Goal: Navigation & Orientation: Find specific page/section

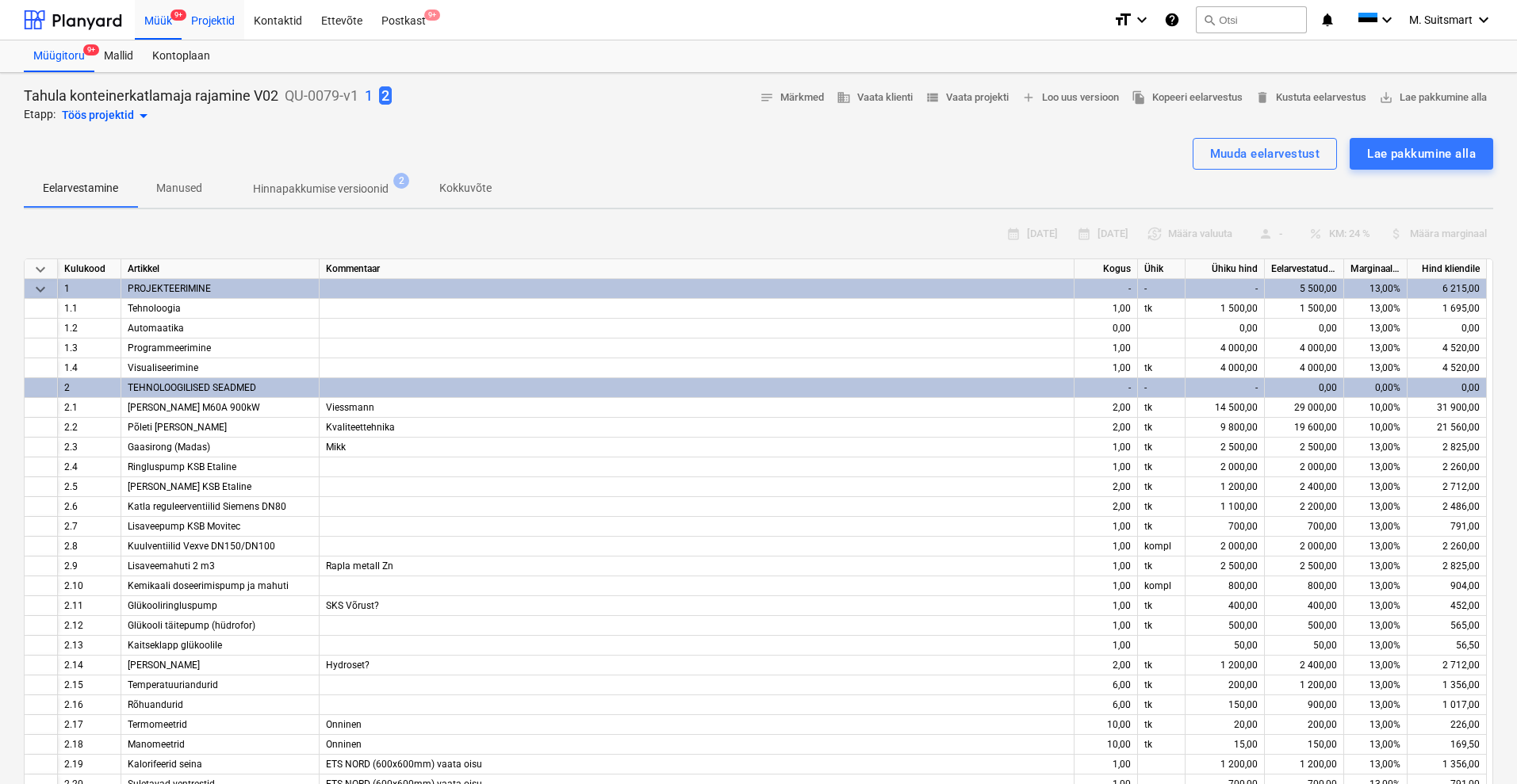
click at [213, 21] on div "Projektid" at bounding box center [212, 19] width 63 height 40
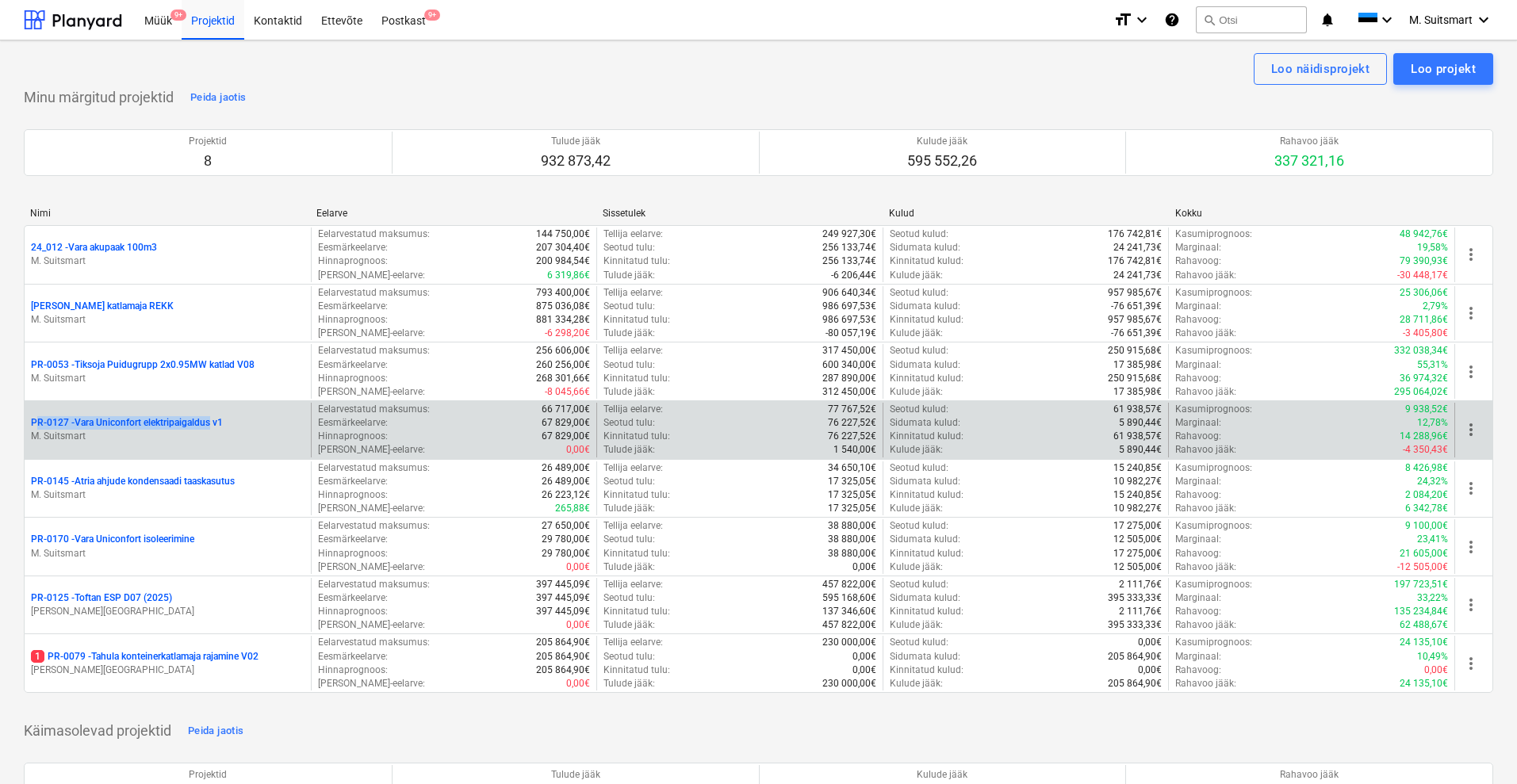
drag, startPoint x: 26, startPoint y: 420, endPoint x: 212, endPoint y: 422, distance: 186.0
click at [212, 422] on div "PR-0127 - Vara Uniconfort elektripaigaldus v1 M. Suitsmart" at bounding box center [168, 430] width 286 height 55
copy p "PR-0127 - Vara Uniconfort elektripaigaldus"
click at [76, 420] on p "PR-0127 - Vara Uniconfort elektripaigaldus v1" at bounding box center [127, 422] width 192 height 14
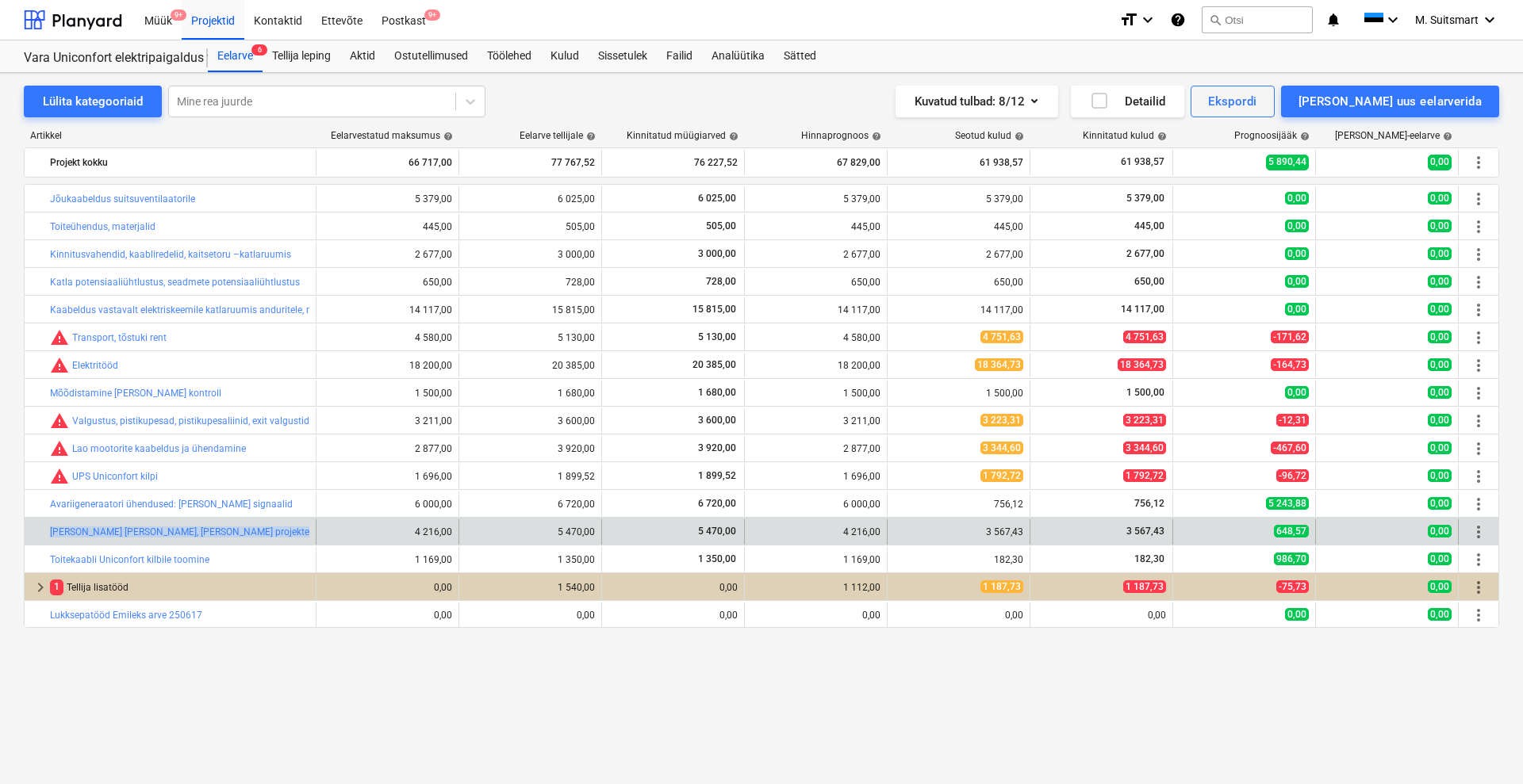
drag, startPoint x: 30, startPoint y: 529, endPoint x: 333, endPoint y: 537, distance: 303.1
click at [333, 537] on div "bar_chart [PERSON_NAME] [PERSON_NAME], [PERSON_NAME] projekteerimise, programme…" at bounding box center [762, 532] width 1474 height 26
copy div "bar_chart [PERSON_NAME] [PERSON_NAME], [PERSON_NAME] projekteerimise, programme…"
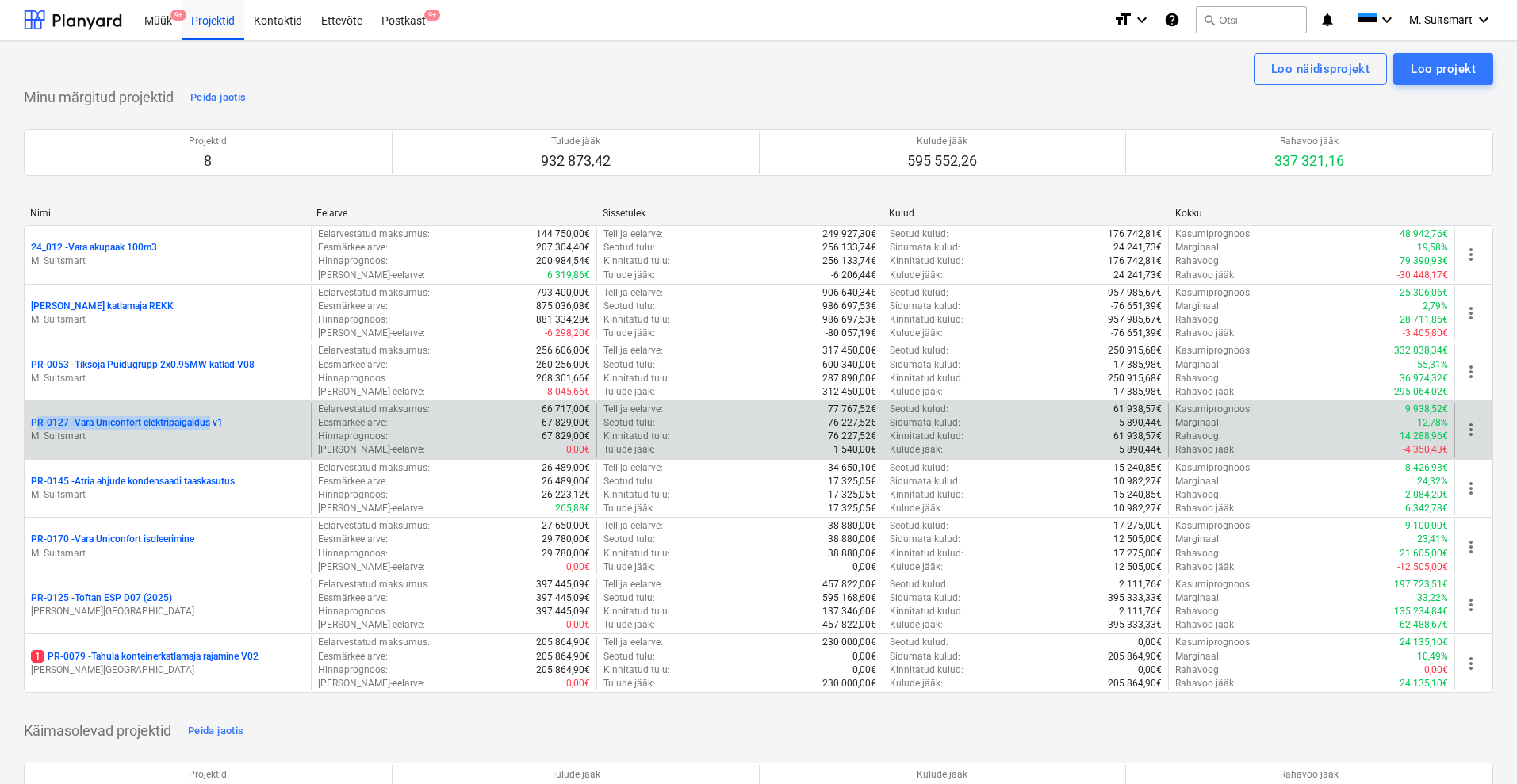
drag, startPoint x: 14, startPoint y: 417, endPoint x: 213, endPoint y: 425, distance: 199.2
copy p "PR-0127 - Vara Uniconfort elektripaigaldus"
click at [91, 422] on p "PR-0127 - Vara Uniconfort elektripaigaldus v1" at bounding box center [127, 422] width 192 height 14
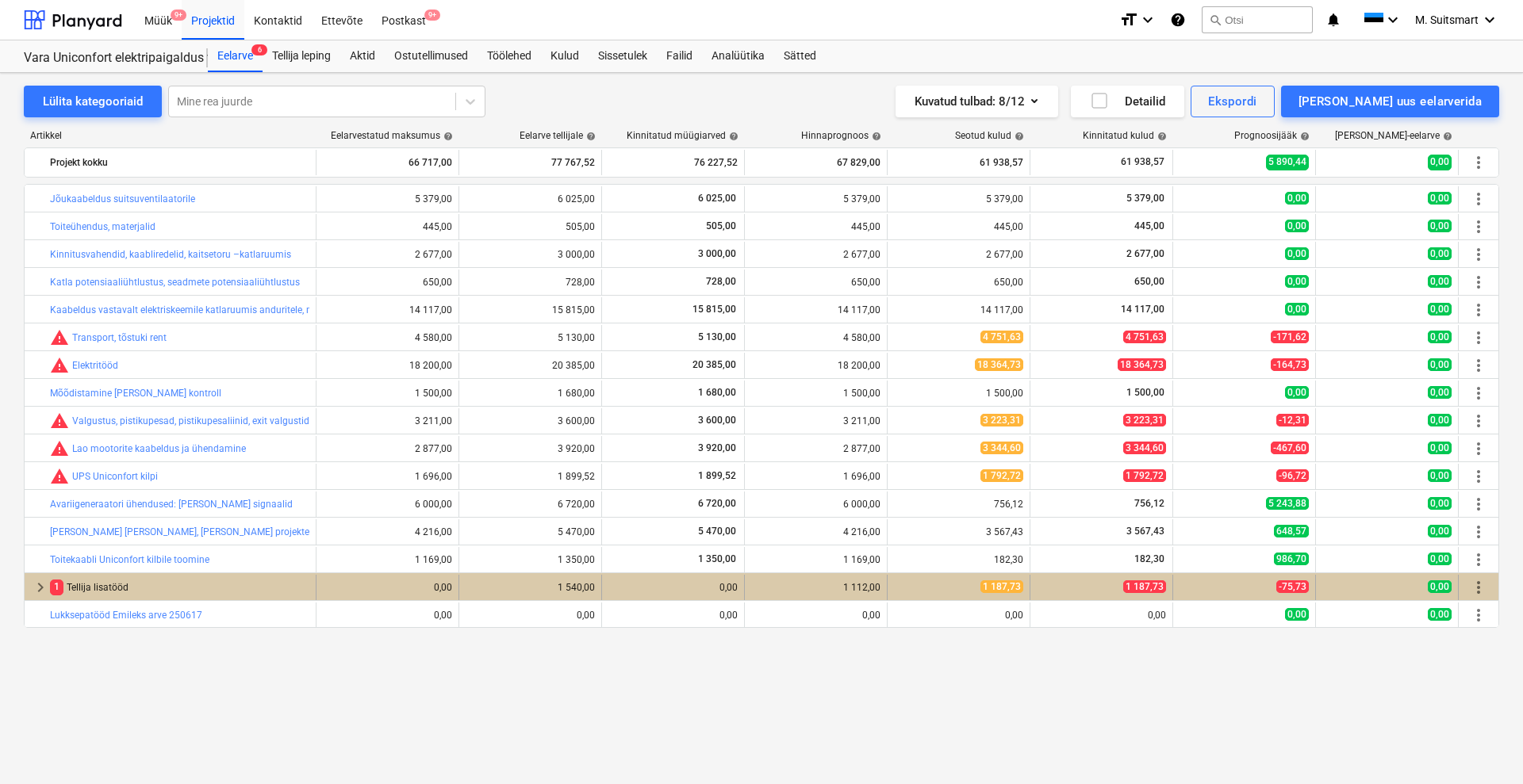
click at [38, 588] on span "keyboard_arrow_right" at bounding box center [41, 588] width 19 height 19
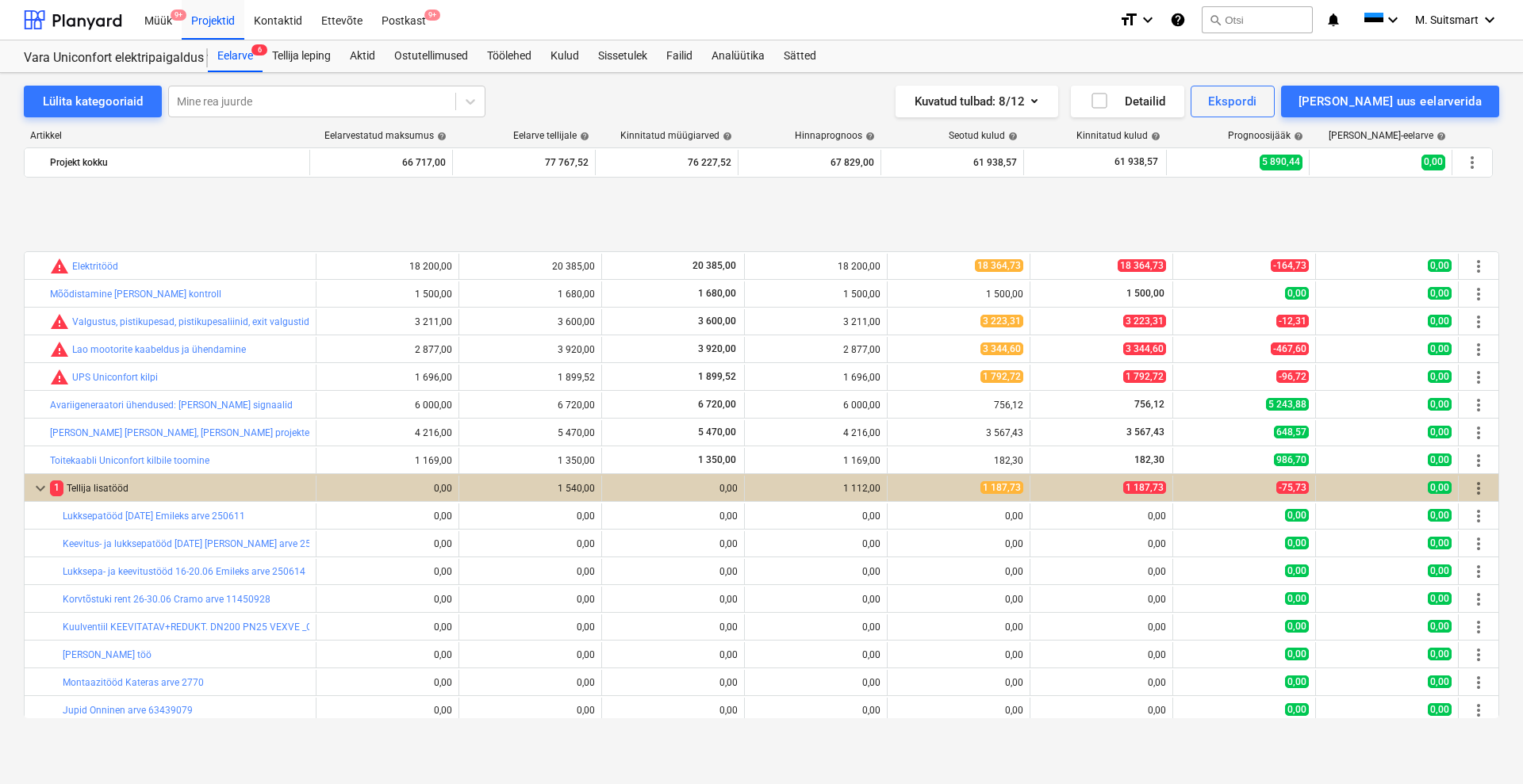
scroll to position [215, 0]
